Goal: Information Seeking & Learning: Learn about a topic

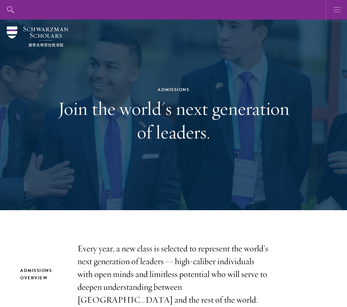
click at [336, 11] on icon "button" at bounding box center [337, 10] width 7 height 20
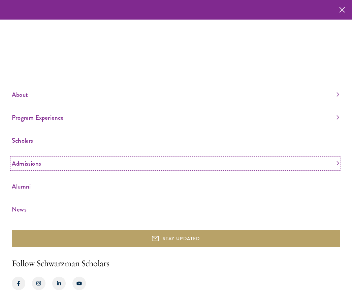
click at [37, 165] on link "Admissions" at bounding box center [176, 163] width 328 height 11
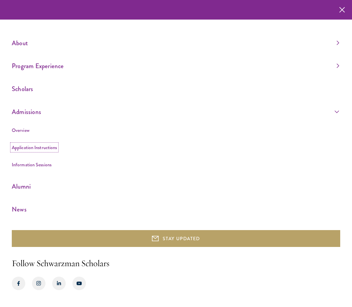
click at [33, 146] on link "Application Instructions" at bounding box center [34, 147] width 45 height 7
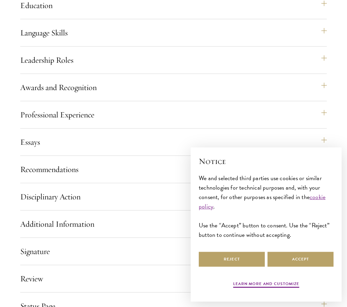
scroll to position [607, 0]
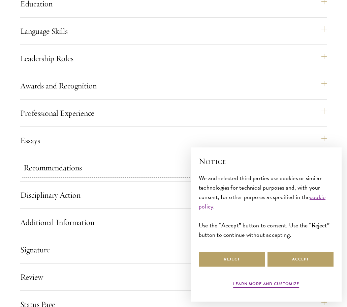
click at [96, 176] on button "Recommendations" at bounding box center [177, 167] width 307 height 16
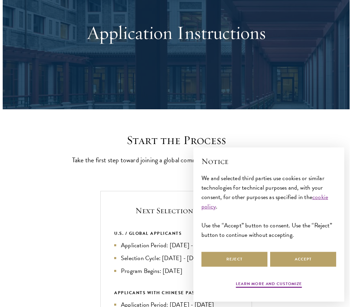
scroll to position [0, 0]
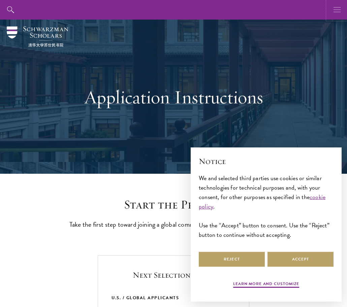
click at [332, 6] on button "button" at bounding box center [338, 10] width 20 height 20
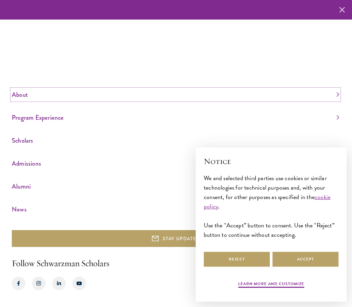
click at [27, 96] on link "About" at bounding box center [176, 94] width 328 height 11
click at [27, 115] on link "Program Experience" at bounding box center [176, 117] width 328 height 11
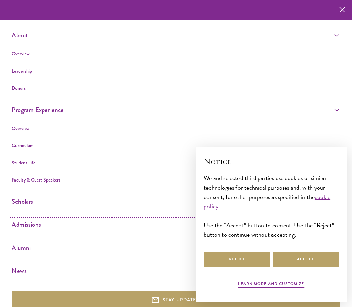
click at [27, 228] on link "Admissions" at bounding box center [176, 224] width 328 height 11
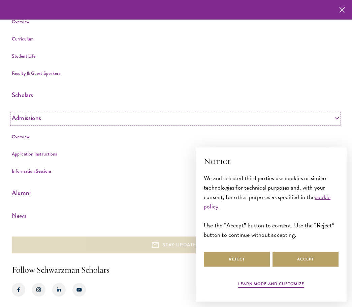
scroll to position [113, 0]
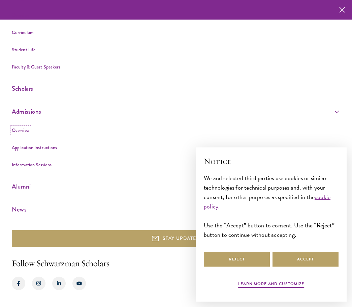
click at [24, 128] on link "Overview" at bounding box center [21, 130] width 18 height 7
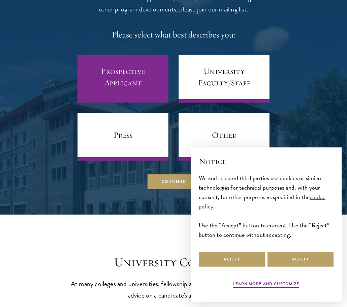
scroll to position [2865, 0]
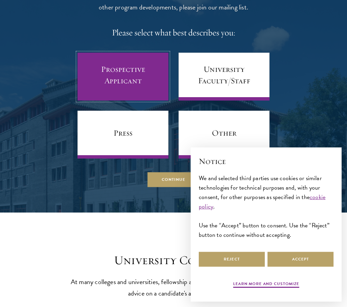
click at [145, 58] on link "Prospective Applicant" at bounding box center [123, 77] width 91 height 48
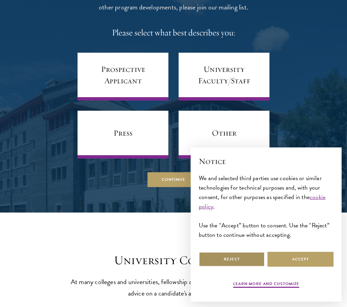
click at [239, 257] on button "Reject" at bounding box center [232, 258] width 66 height 15
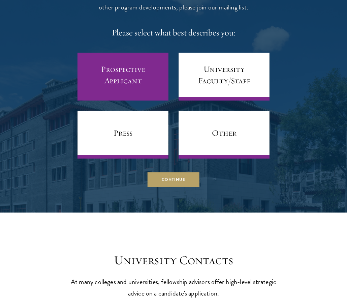
click at [129, 53] on link "Prospective Applicant" at bounding box center [123, 77] width 91 height 48
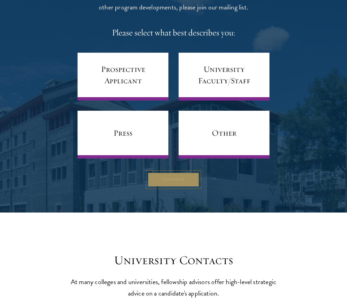
click at [160, 172] on button "Continue" at bounding box center [174, 179] width 52 height 15
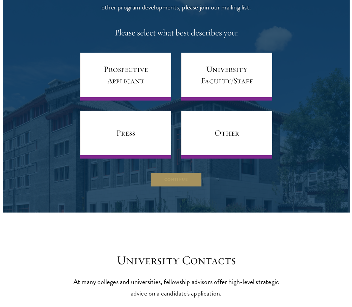
scroll to position [2874, 0]
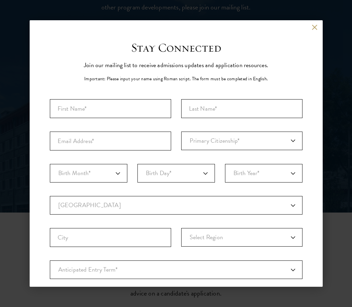
click at [302, 26] on div "Back" at bounding box center [176, 32] width 293 height 16
click at [312, 26] on button at bounding box center [315, 27] width 6 height 6
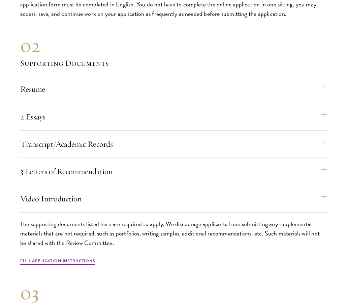
scroll to position [2012, 0]
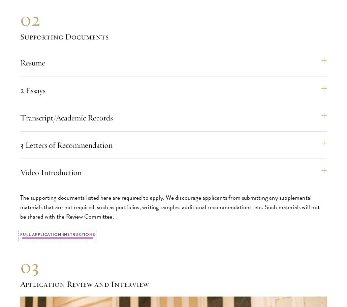
click at [73, 236] on link "Full Application Instructions" at bounding box center [57, 235] width 75 height 8
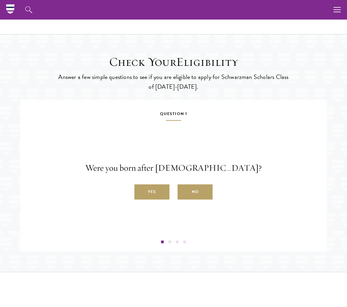
scroll to position [944, 0]
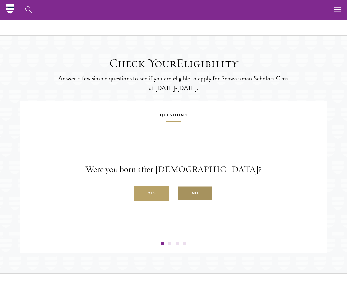
click at [189, 201] on label "No" at bounding box center [195, 193] width 35 height 15
click at [184, 192] on input "No" at bounding box center [181, 189] width 6 height 6
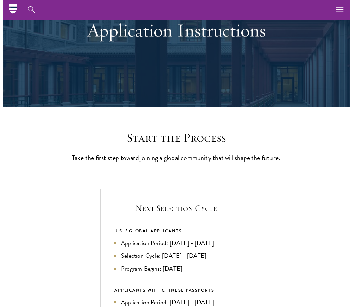
scroll to position [0, 0]
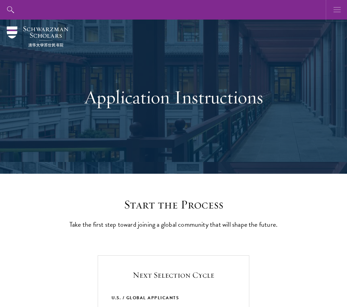
click at [334, 10] on icon "button" at bounding box center [337, 10] width 7 height 20
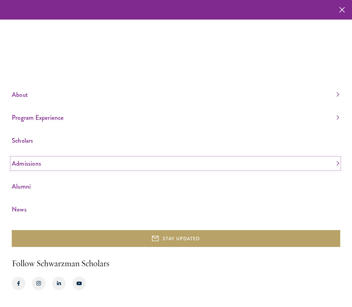
click at [336, 160] on link "Admissions" at bounding box center [176, 163] width 328 height 11
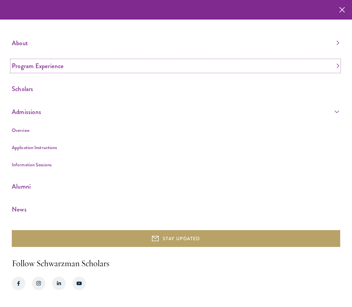
click at [335, 67] on link "Program Experience" at bounding box center [176, 65] width 328 height 11
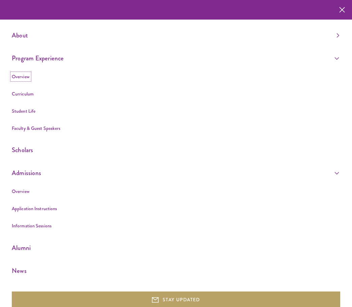
click at [24, 75] on link "Overview" at bounding box center [21, 76] width 18 height 7
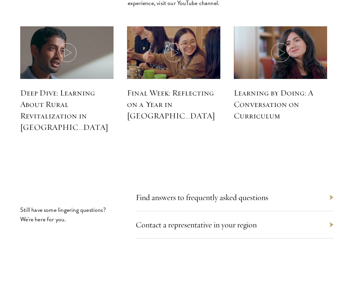
scroll to position [3625, 0]
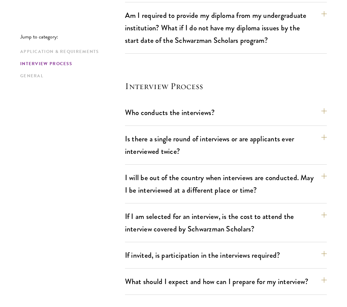
scroll to position [876, 0]
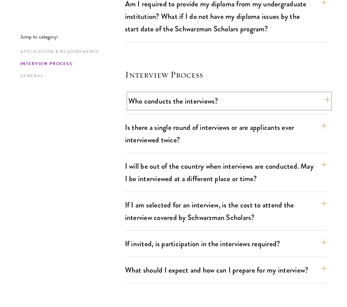
click at [160, 93] on button "Who conducts the interviews?" at bounding box center [229, 100] width 202 height 15
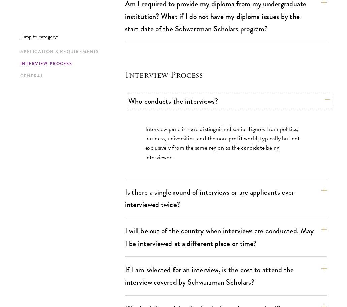
click at [160, 93] on button "Who conducts the interviews?" at bounding box center [229, 100] width 202 height 15
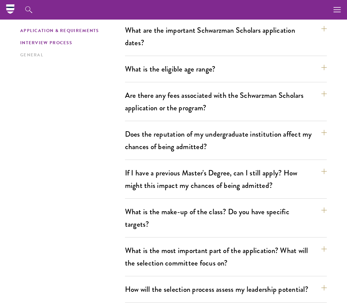
scroll to position [0, 0]
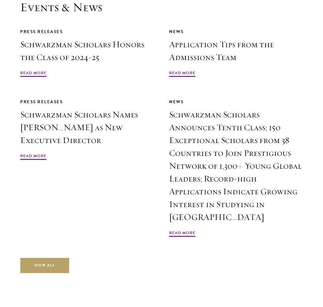
scroll to position [2233, 0]
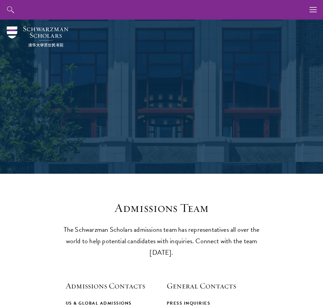
scroll to position [169, 0]
